Goal: Task Accomplishment & Management: Manage account settings

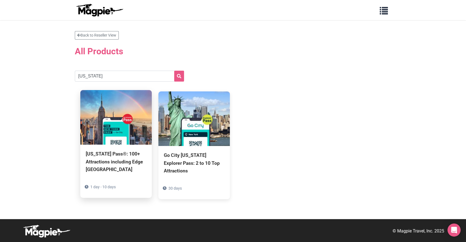
click at [132, 115] on img at bounding box center [116, 117] width 72 height 55
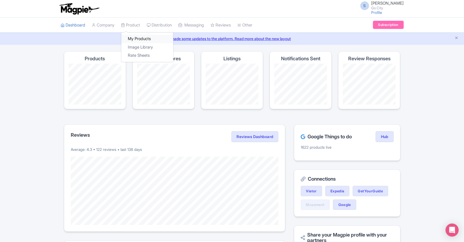
click at [134, 40] on link "My Products" at bounding box center [147, 39] width 52 height 8
click at [135, 38] on link "My Products" at bounding box center [147, 39] width 52 height 8
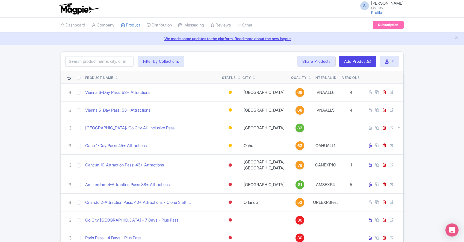
click at [100, 60] on input "search" at bounding box center [99, 61] width 68 height 10
type input "new york explorer"
click button "Search" at bounding box center [0, 0] width 0 height 0
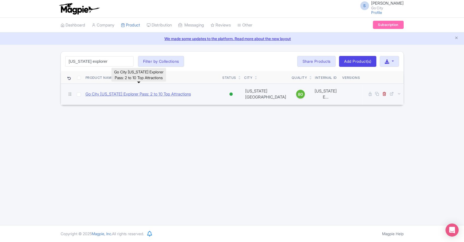
click at [166, 93] on link "Go City [US_STATE] Explorer Pass: 2 to 10 Top Attractions" at bounding box center [137, 94] width 105 height 6
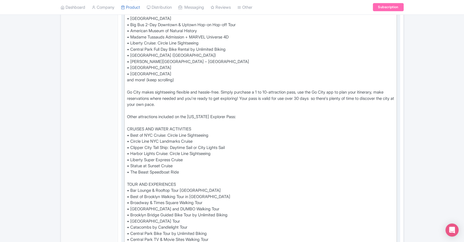
scroll to position [236, 0]
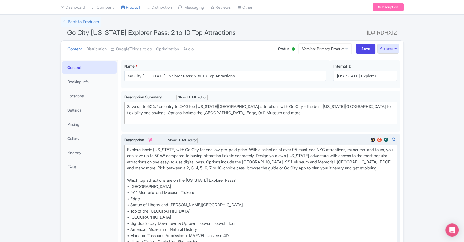
scroll to position [79, 0]
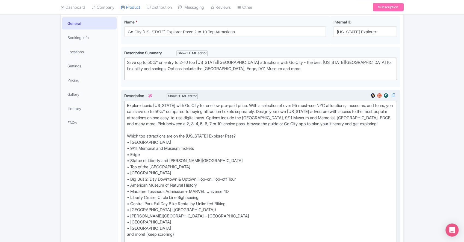
type trix-editor "<div>Explore iconic New York with Go City for one low pre-paid price. With a se…"
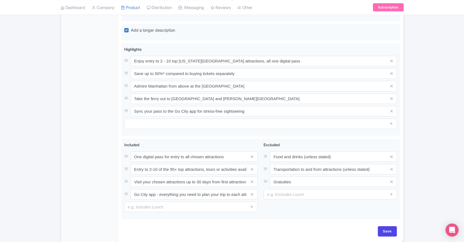
scroll to position [1114, 0]
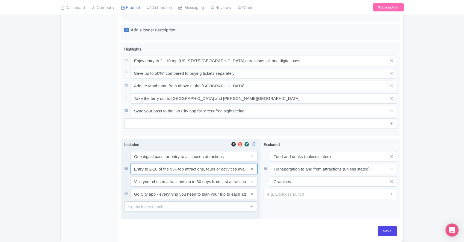
click at [175, 173] on input "Entry to 2-10 of the 95+ top attractions, tours or activities available on the …" at bounding box center [194, 169] width 127 height 10
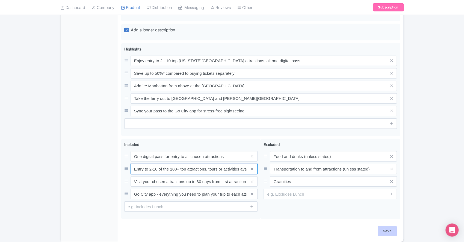
type input "Entry to 2-10 of the 100+ top attractions, tours or activities available on the…"
click at [391, 236] on input "Save" at bounding box center [387, 231] width 19 height 10
type input "Saving..."
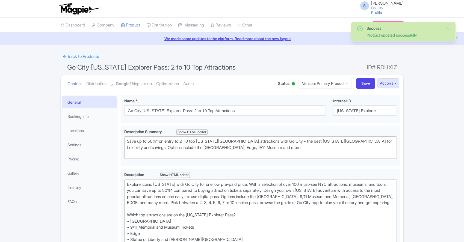
scroll to position [40, 0]
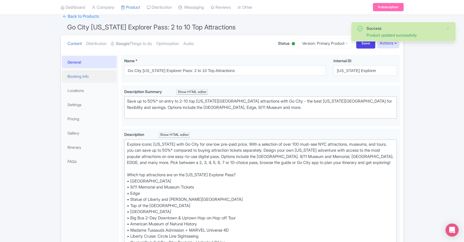
drag, startPoint x: 0, startPoint y: 0, endPoint x: 72, endPoint y: 72, distance: 101.6
click at [72, 72] on link "Booking Info" at bounding box center [89, 76] width 55 height 12
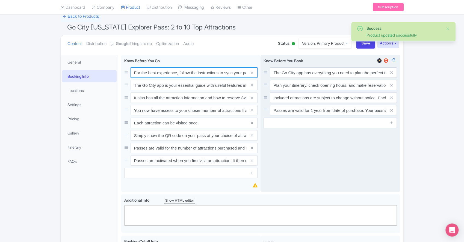
scroll to position [0, 39]
drag, startPoint x: 209, startPoint y: 71, endPoint x: 278, endPoint y: 72, distance: 68.8
click at [278, 72] on div "For the best experience, follow the instructions to sync your pass to the Go Ci…" at bounding box center [260, 125] width 279 height 140
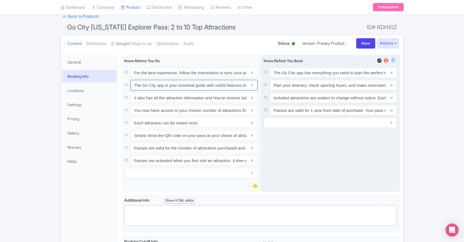
scroll to position [0, 59]
drag, startPoint x: 182, startPoint y: 86, endPoint x: 288, endPoint y: 87, distance: 105.9
click at [288, 87] on div "For the best experience, follow the instructions to sync your pass to the Go Ci…" at bounding box center [260, 125] width 279 height 140
drag, startPoint x: 181, startPoint y: 98, endPoint x: 275, endPoint y: 99, distance: 94.2
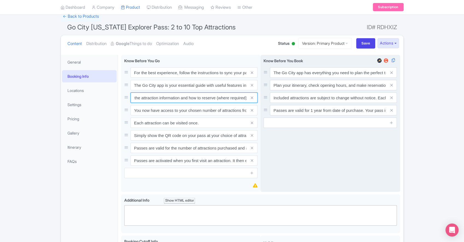
click at [275, 99] on div "For the best experience, follow the instructions to sync your pass to the Go Ci…" at bounding box center [260, 125] width 279 height 140
drag, startPoint x: 183, startPoint y: 114, endPoint x: 266, endPoint y: 114, distance: 83.3
click at [266, 114] on div "For the best experience, follow the instructions to sync your pass to the Go Ci…" at bounding box center [260, 125] width 279 height 140
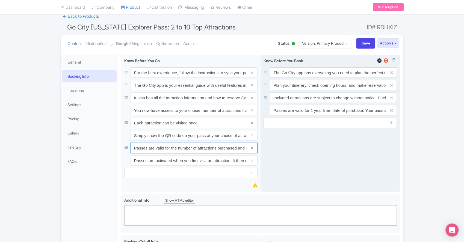
scroll to position [0, 55]
drag, startPoint x: 179, startPoint y: 148, endPoint x: 284, endPoint y: 140, distance: 104.9
click at [284, 140] on div "For the best experience, follow the instructions to sync your pass to the Go Ci…" at bounding box center [260, 125] width 279 height 140
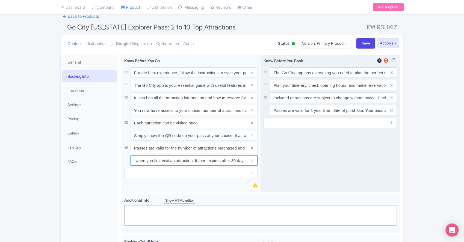
drag, startPoint x: 189, startPoint y: 163, endPoint x: 276, endPoint y: 162, distance: 87.4
click at [276, 162] on div "For the best experience, follow the instructions to sync your pass to the Go Ci…" at bounding box center [260, 125] width 279 height 140
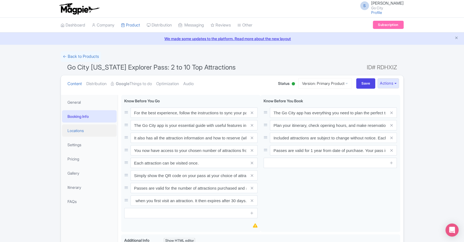
scroll to position [0, 0]
click at [79, 131] on link "Locations" at bounding box center [89, 131] width 55 height 12
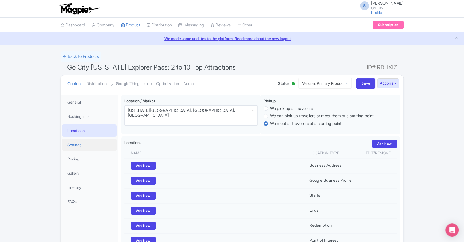
click at [74, 146] on link "Settings" at bounding box center [89, 145] width 55 height 12
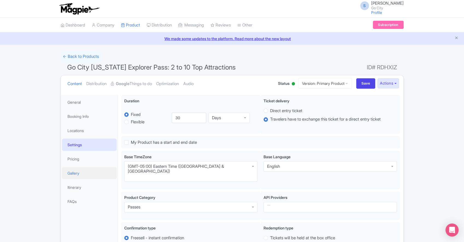
click at [73, 176] on link "Gallery" at bounding box center [89, 173] width 55 height 12
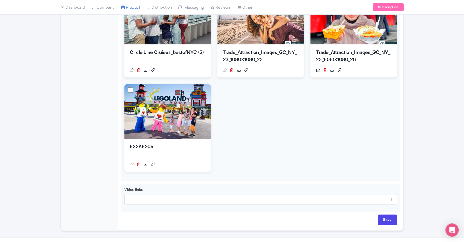
scroll to position [325, 0]
click at [386, 220] on input "Save" at bounding box center [387, 219] width 19 height 10
type input "Saving..."
